Goal: Check status: Check status

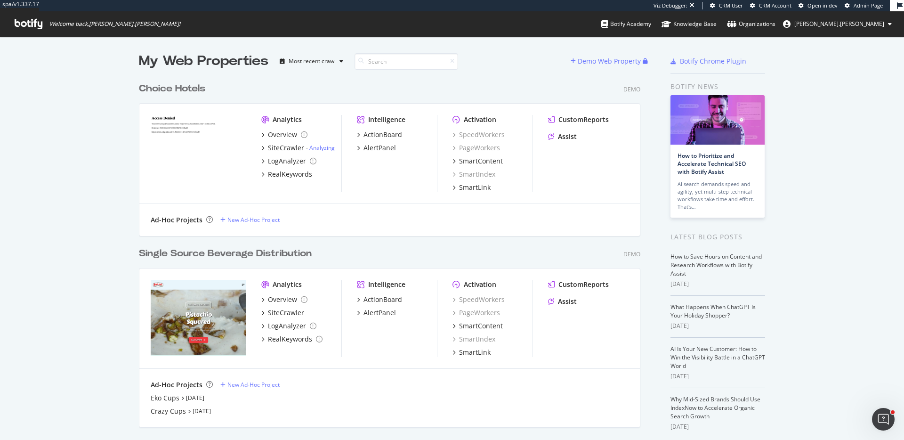
scroll to position [440, 904]
click at [591, 62] on div "Demo Web Property" at bounding box center [609, 61] width 63 height 9
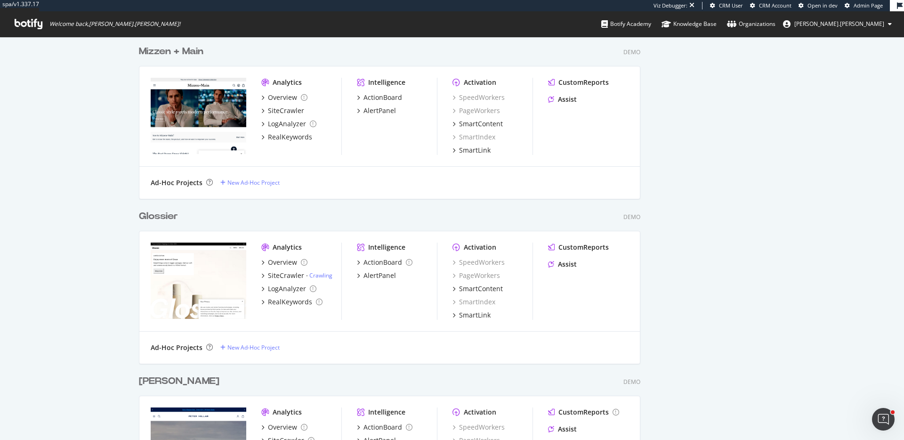
scroll to position [724, 0]
click at [322, 277] on link "Crawling" at bounding box center [320, 275] width 23 height 8
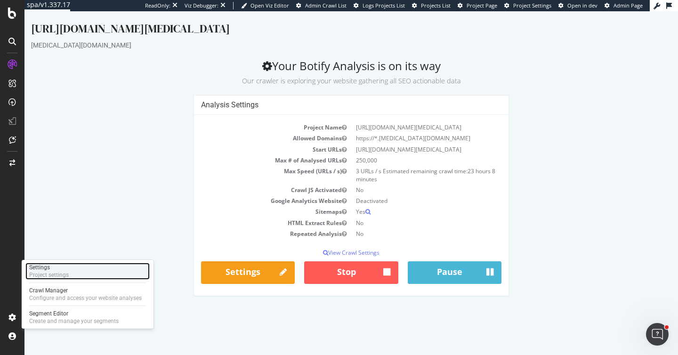
click at [36, 274] on div "Project settings" at bounding box center [49, 275] width 40 height 8
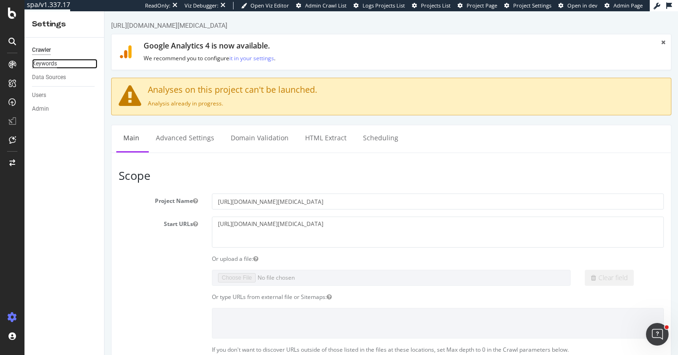
click at [47, 65] on div "Keywords" at bounding box center [44, 64] width 25 height 10
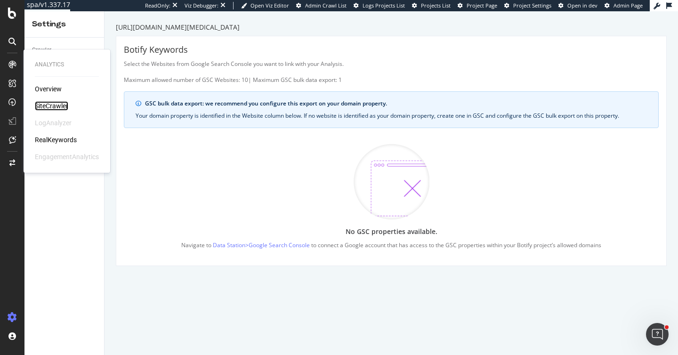
click at [58, 109] on div "SiteCrawler" at bounding box center [51, 105] width 33 height 9
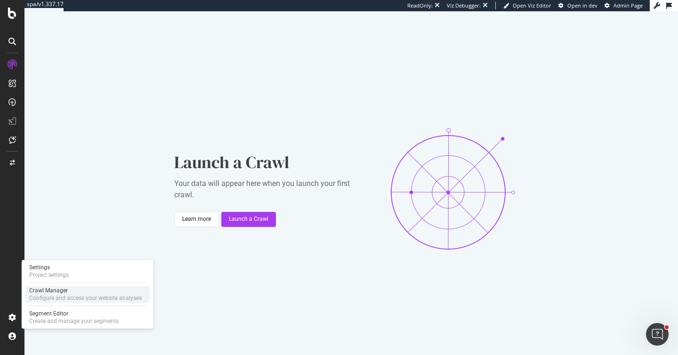
click at [45, 292] on div "Crawl Manager" at bounding box center [85, 291] width 113 height 8
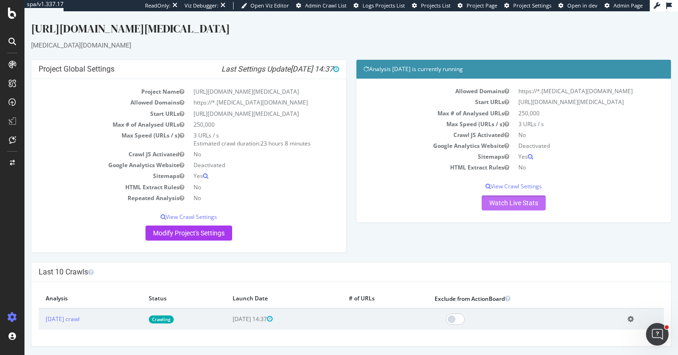
click at [498, 204] on link "Watch Live Stats" at bounding box center [514, 202] width 64 height 15
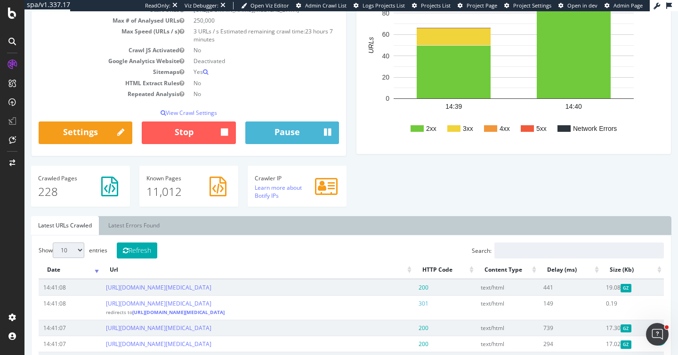
scroll to position [139, 0]
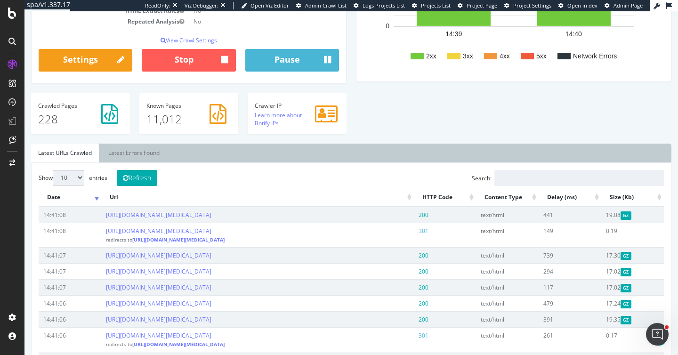
scroll to position [311, 0]
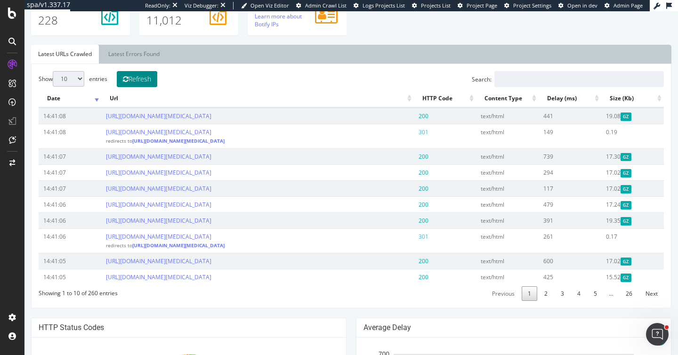
click at [144, 83] on button "Refresh" at bounding box center [137, 79] width 41 height 16
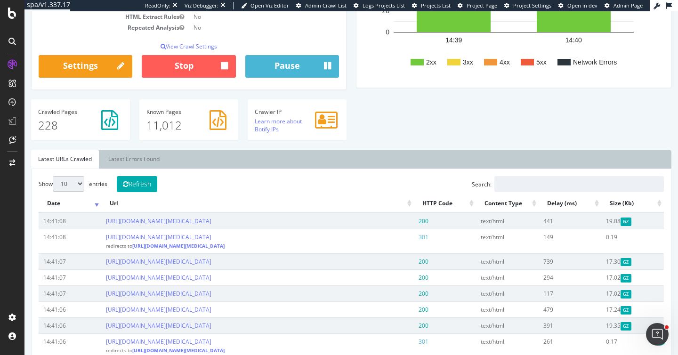
scroll to position [207, 0]
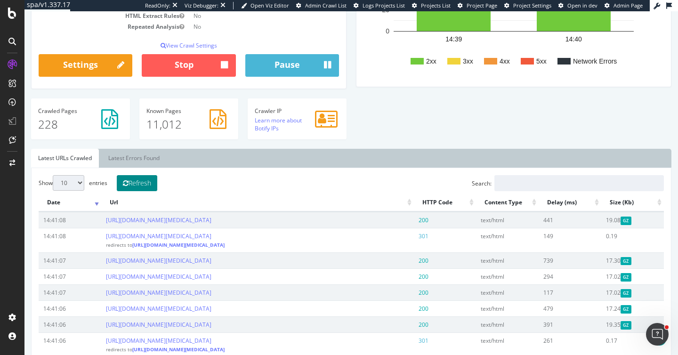
click at [147, 188] on button "Refresh" at bounding box center [137, 183] width 41 height 16
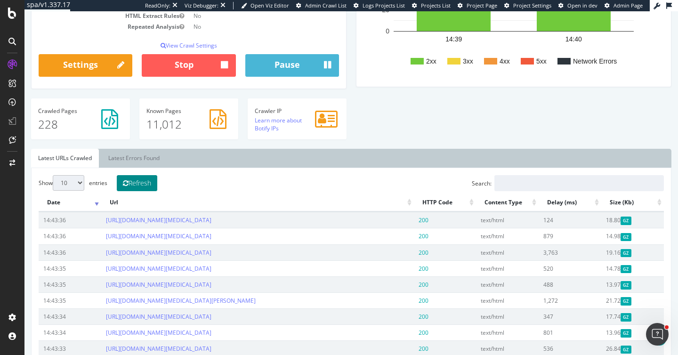
click at [147, 188] on button "Refresh" at bounding box center [137, 183] width 41 height 16
click at [133, 161] on link "Latest Errors Found" at bounding box center [133, 158] width 65 height 19
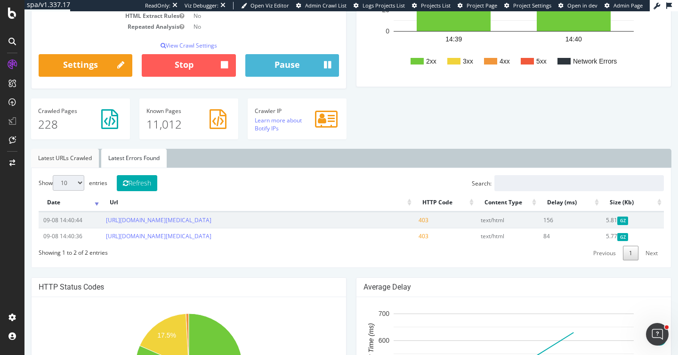
click at [83, 157] on link "Latest URLs Crawled" at bounding box center [65, 158] width 68 height 19
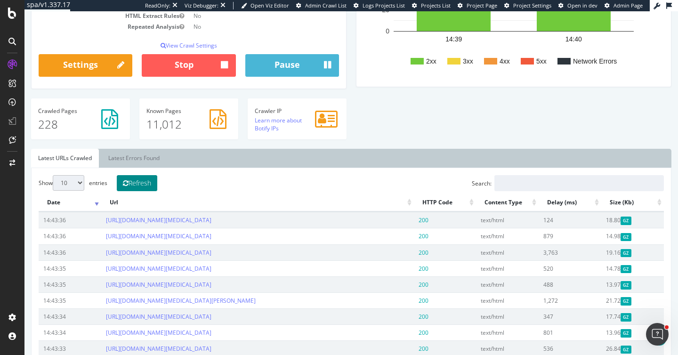
click at [138, 187] on button "Refresh" at bounding box center [137, 183] width 41 height 16
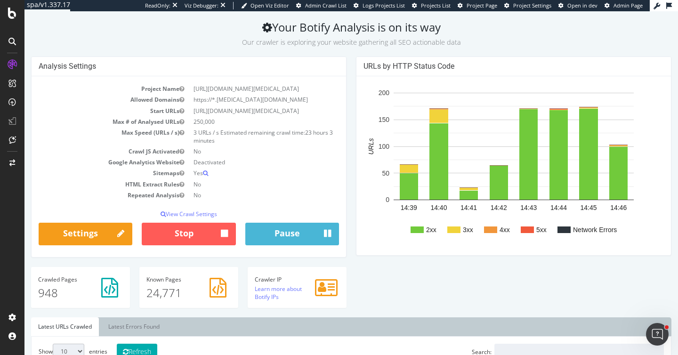
scroll to position [38, 0]
